Goal: Task Accomplishment & Management: Use online tool/utility

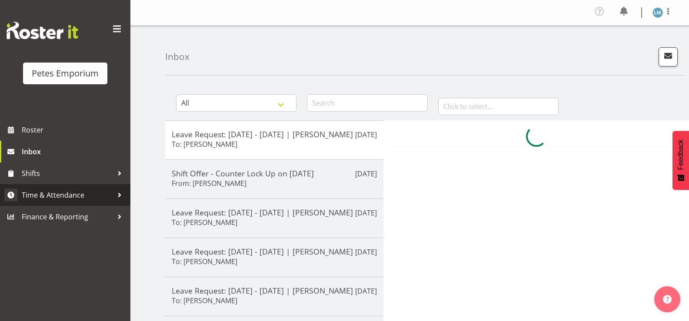
click at [76, 195] on span "Time & Attendance" at bounding box center [67, 195] width 91 height 13
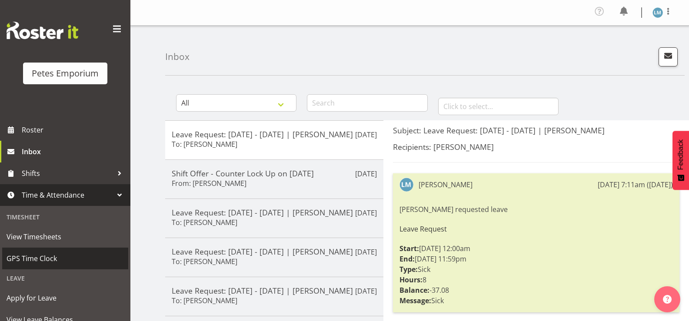
click at [74, 259] on span "GPS Time Clock" at bounding box center [65, 258] width 117 height 13
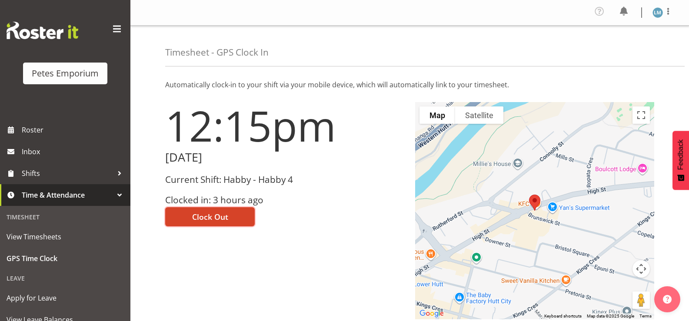
click at [219, 217] on span "Clock Out" at bounding box center [210, 216] width 36 height 11
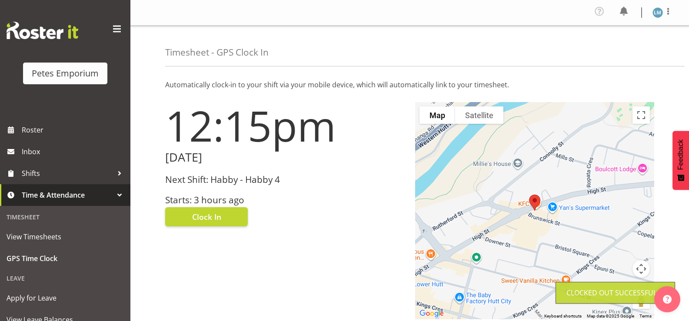
click at [662, 12] on img at bounding box center [657, 12] width 10 height 10
click at [623, 50] on link "Log Out" at bounding box center [631, 48] width 83 height 16
